Goal: Information Seeking & Learning: Learn about a topic

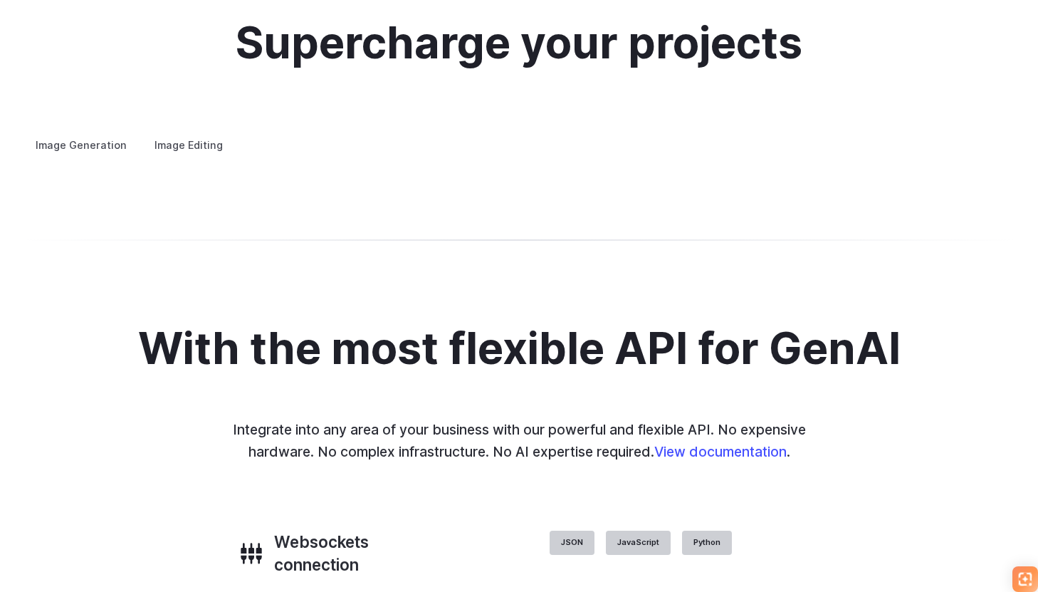
scroll to position [2649, 0]
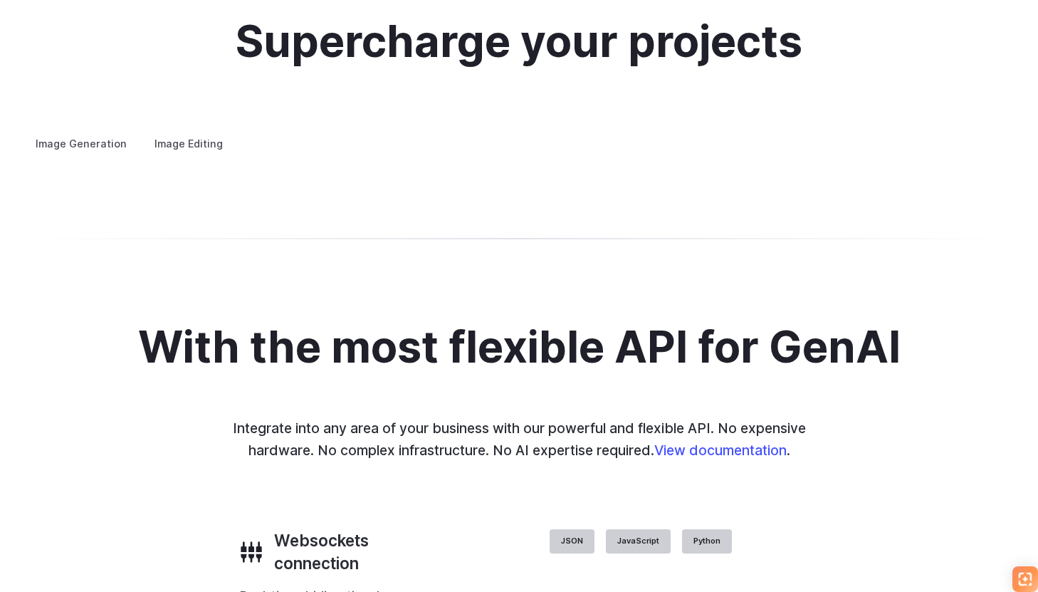
click at [0, 0] on summary "Concept design" at bounding box center [0, 0] width 0 height 0
click at [0, 0] on summary "Creative styling" at bounding box center [0, 0] width 0 height 0
click at [0, 0] on details "Architecture Visualize architectural designs with ease, from initial sketches t…" at bounding box center [0, 0] width 0 height 0
click at [0, 0] on summary "Architecture" at bounding box center [0, 0] width 0 height 0
click at [0, 0] on summary "Product design" at bounding box center [0, 0] width 0 height 0
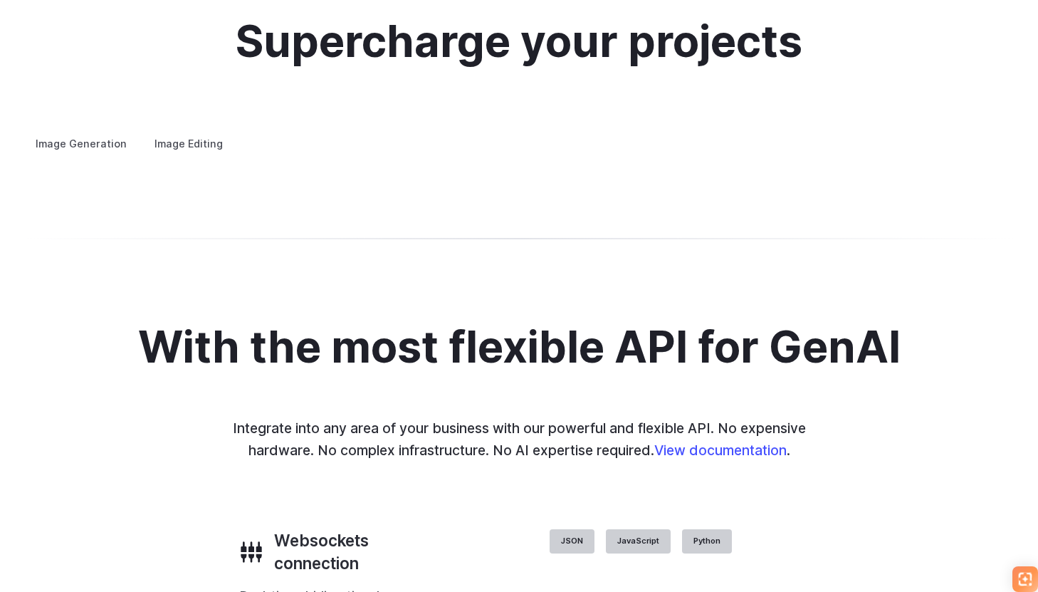
click at [0, 0] on summary "Personalized assets" at bounding box center [0, 0] width 0 height 0
click at [0, 0] on details "Product design Quickly design and visualize new product lines, accessories, or …" at bounding box center [0, 0] width 0 height 0
click at [0, 0] on summary "Product design" at bounding box center [0, 0] width 0 height 0
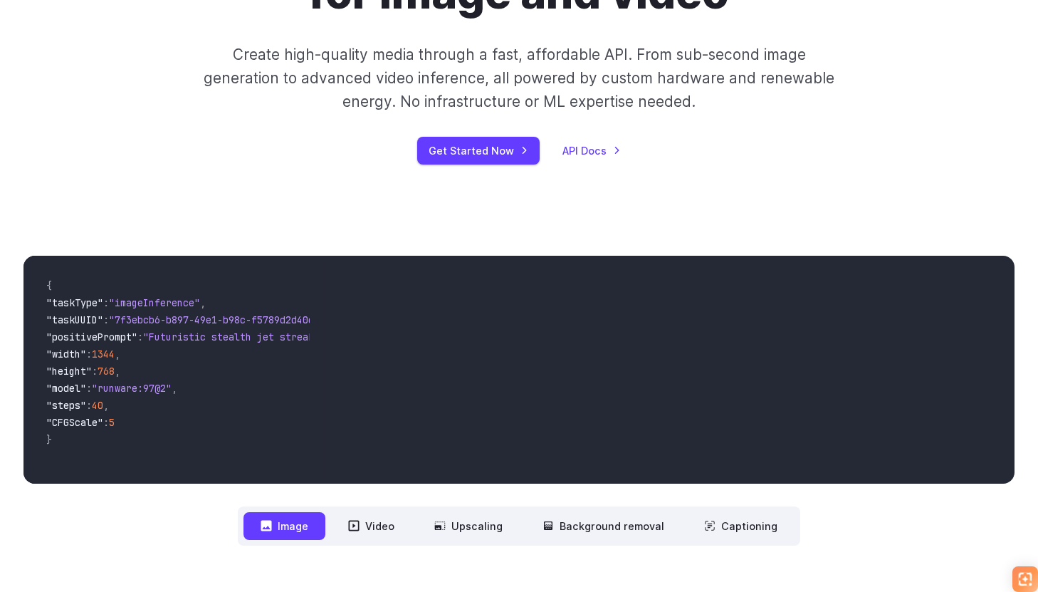
scroll to position [0, 0]
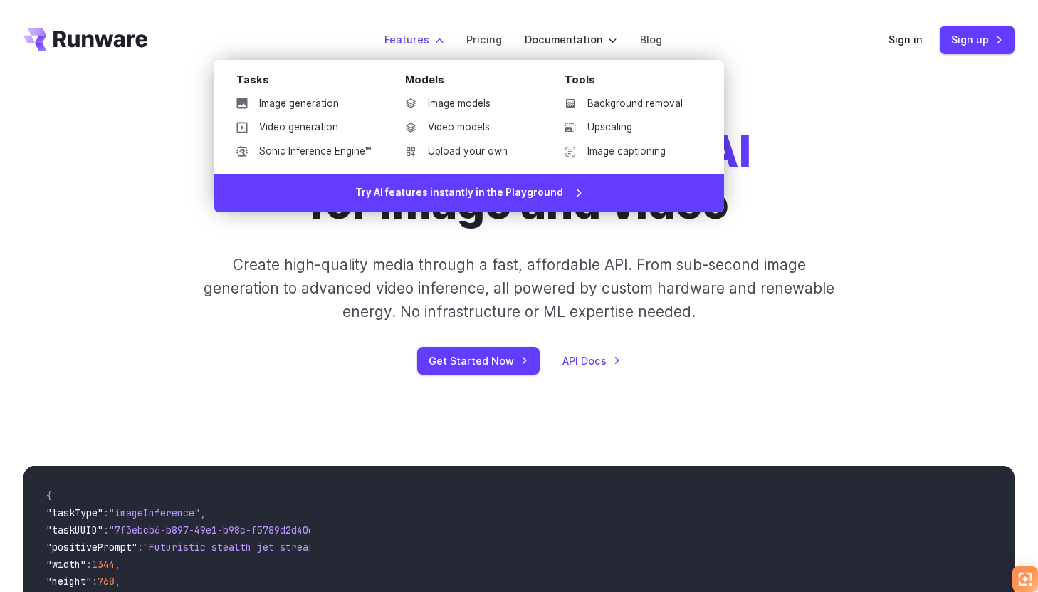
click at [424, 38] on label "Features" at bounding box center [413, 39] width 59 height 16
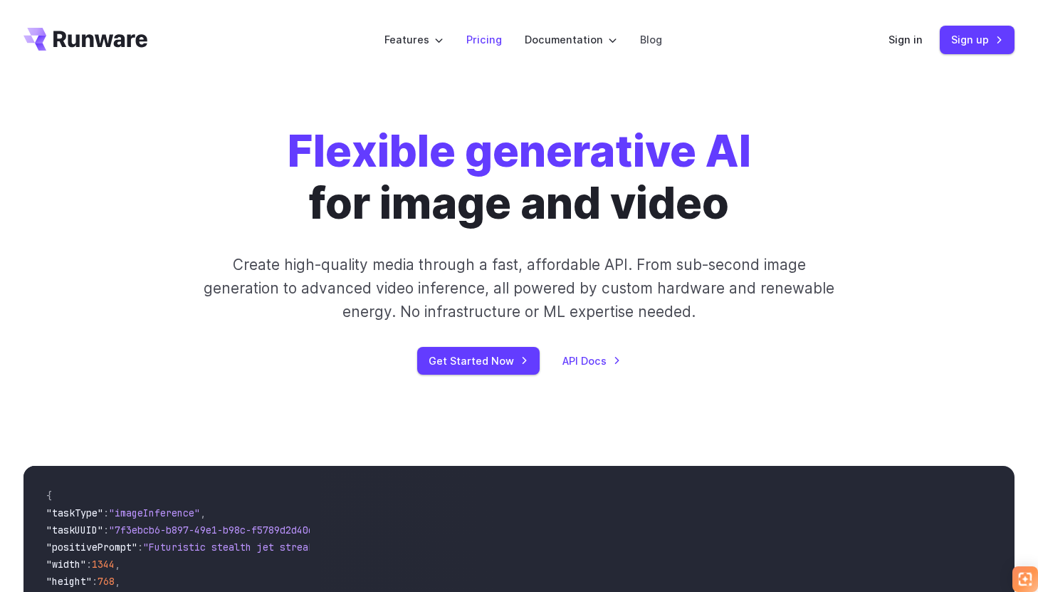
click at [495, 47] on link "Pricing" at bounding box center [484, 39] width 36 height 16
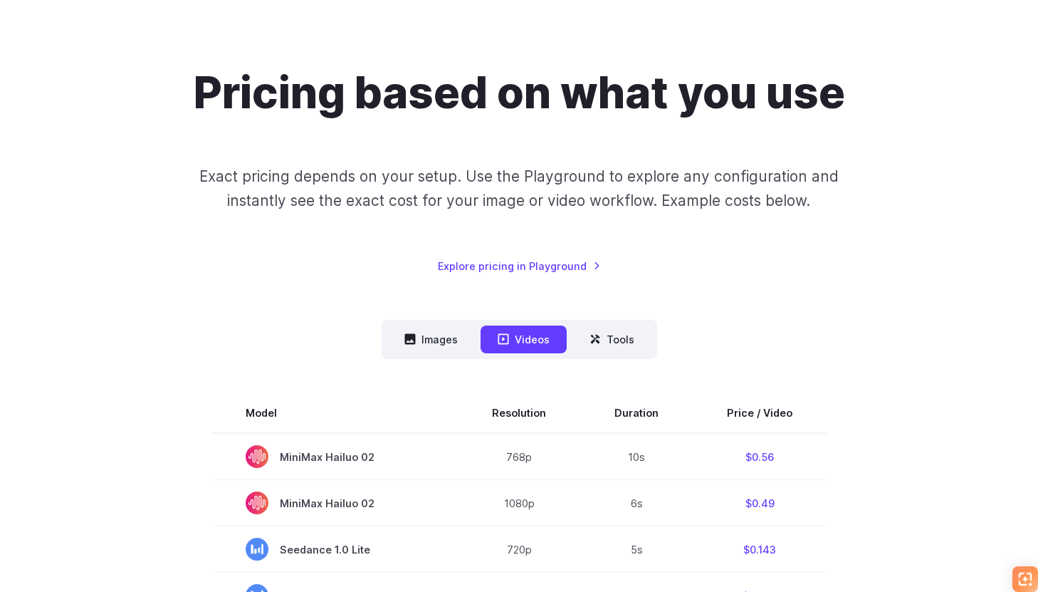
scroll to position [82, 0]
click at [446, 340] on button "Images" at bounding box center [431, 339] width 88 height 28
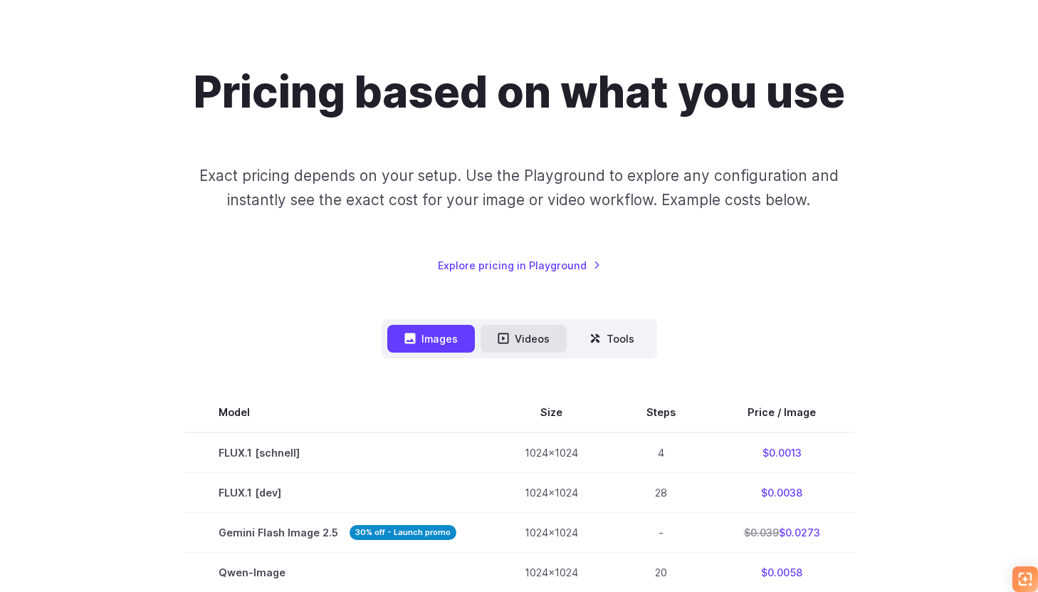
click at [508, 338] on icon at bounding box center [503, 338] width 11 height 11
click at [513, 342] on button "Videos" at bounding box center [524, 339] width 86 height 28
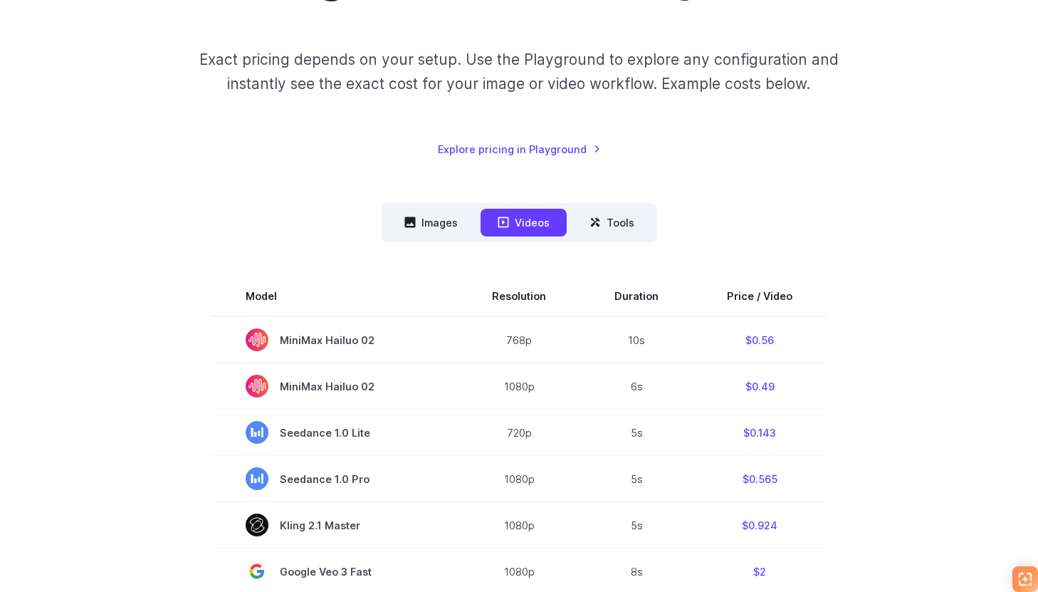
scroll to position [157, 0]
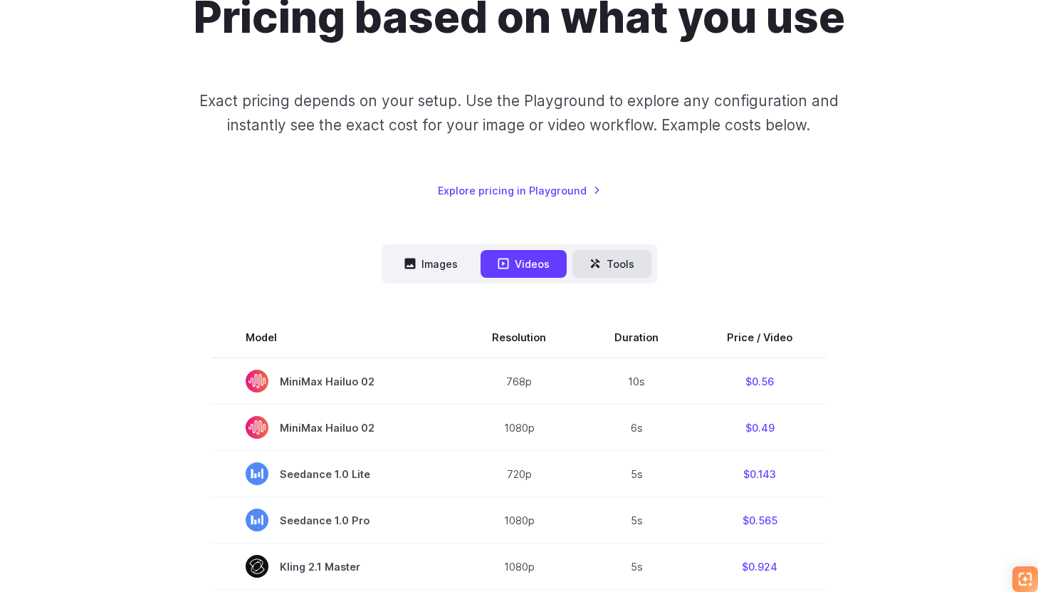
click at [589, 272] on button "Tools" at bounding box center [611, 264] width 79 height 28
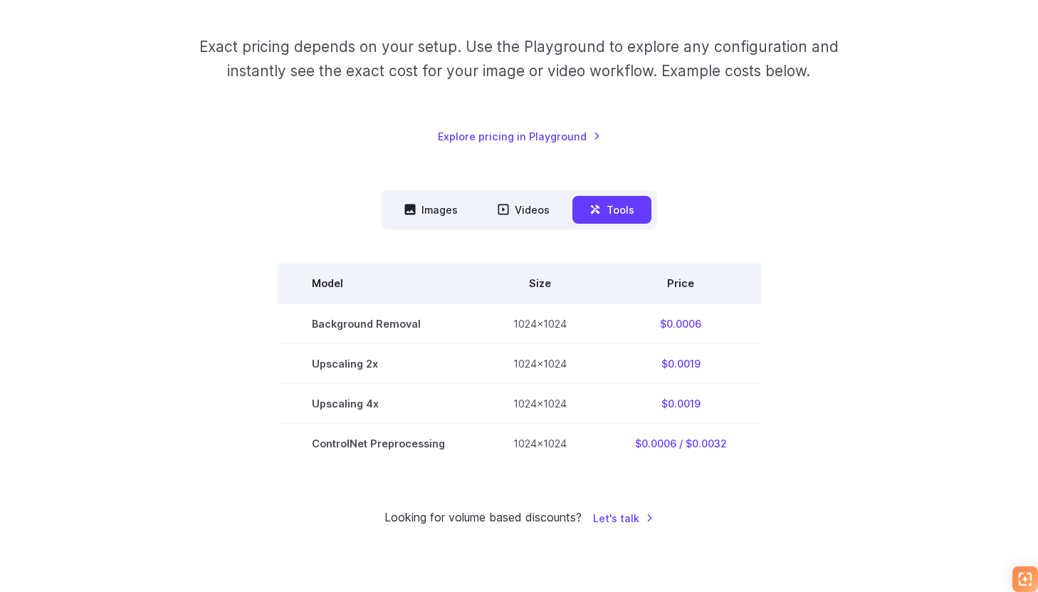
scroll to position [164, 0]
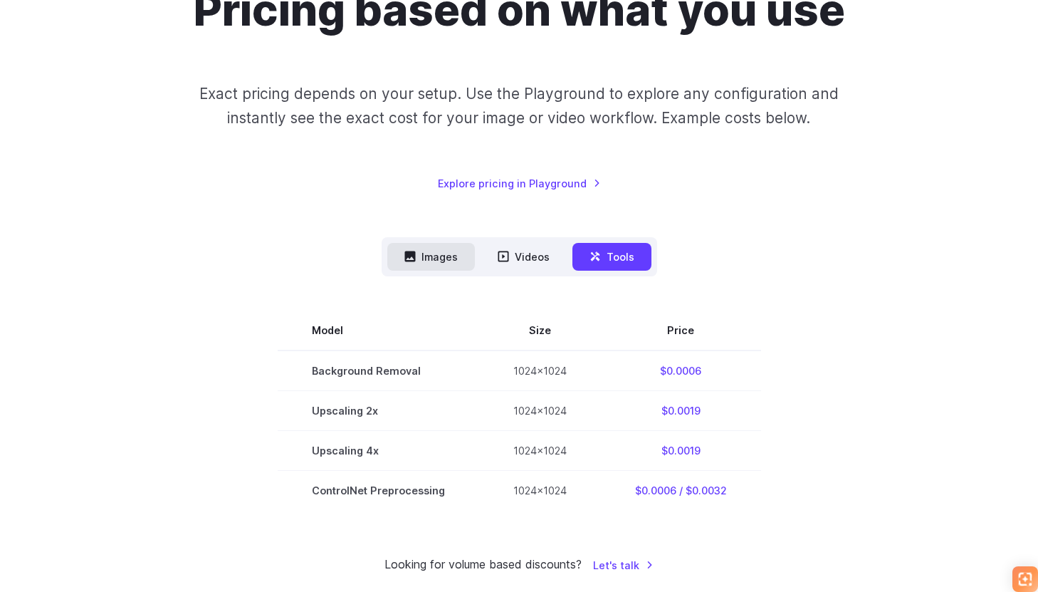
click at [445, 255] on button "Images" at bounding box center [431, 257] width 88 height 28
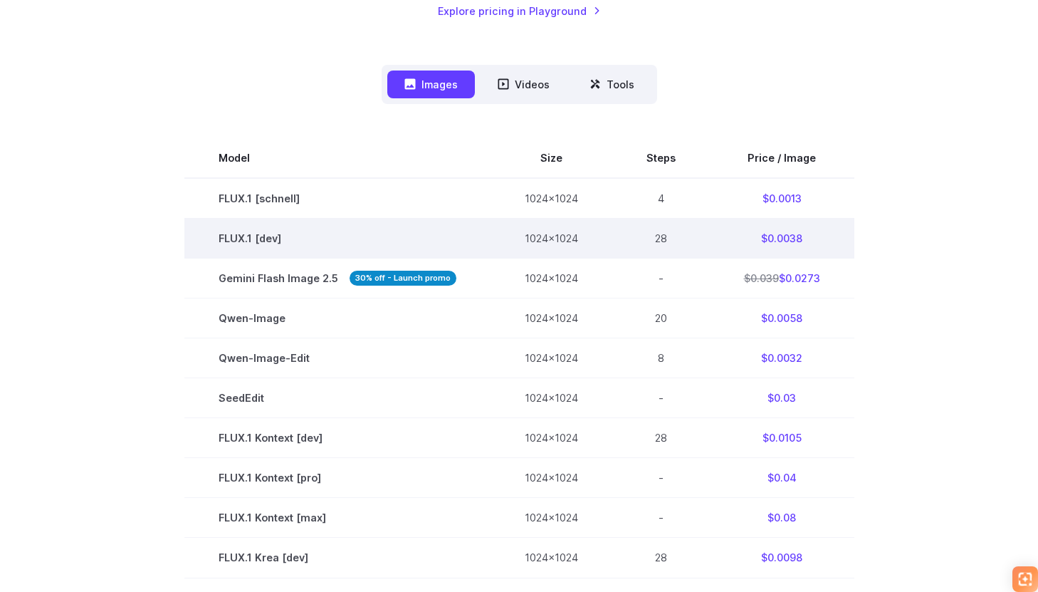
scroll to position [339, 0]
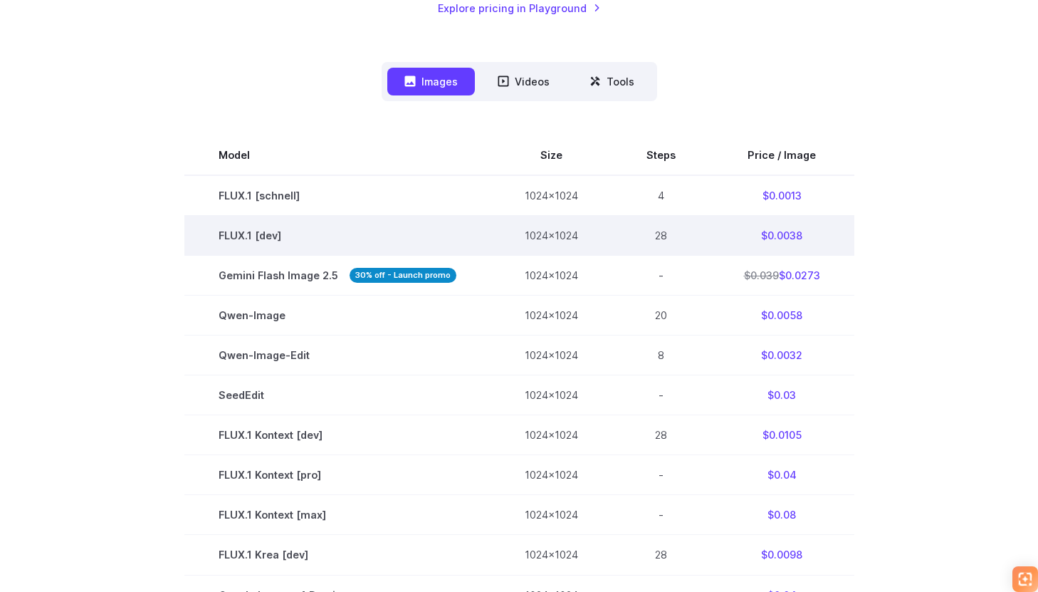
click at [656, 237] on td "28" at bounding box center [661, 236] width 98 height 40
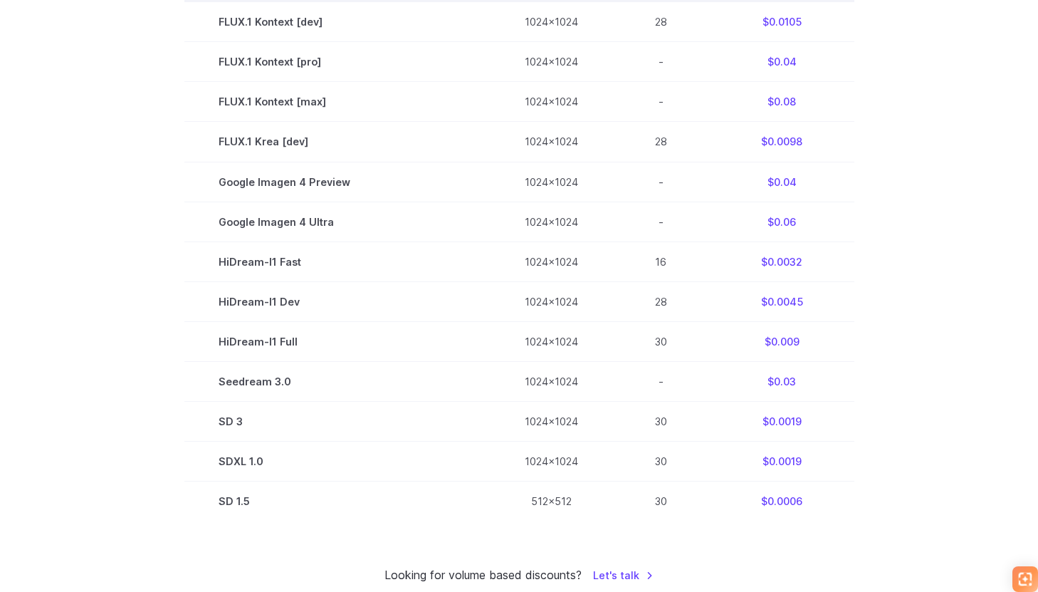
scroll to position [0, 0]
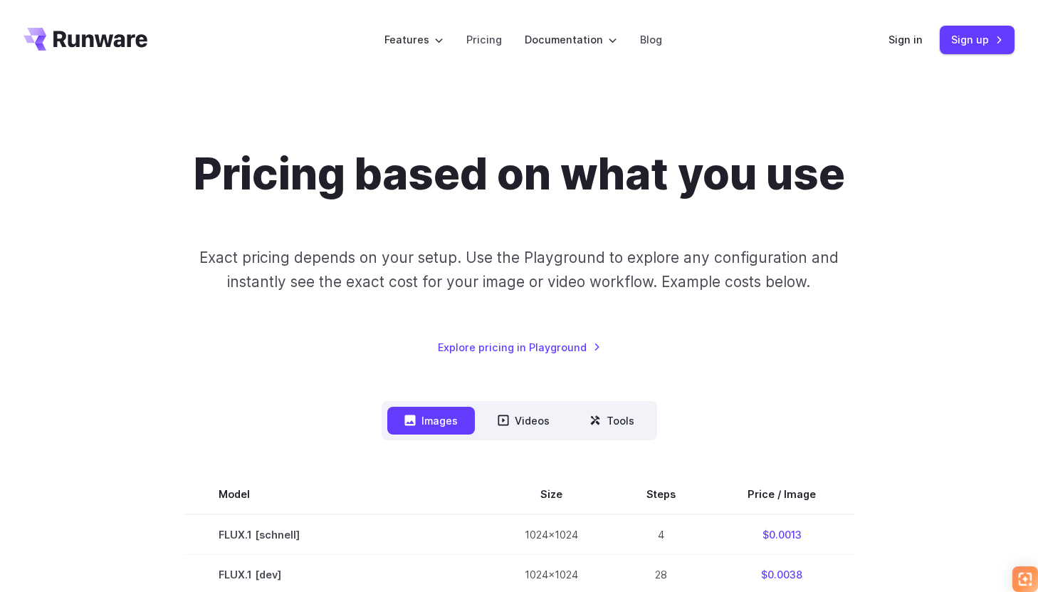
click at [117, 28] on icon "Go to /" at bounding box center [85, 39] width 124 height 23
